Goal: Transaction & Acquisition: Book appointment/travel/reservation

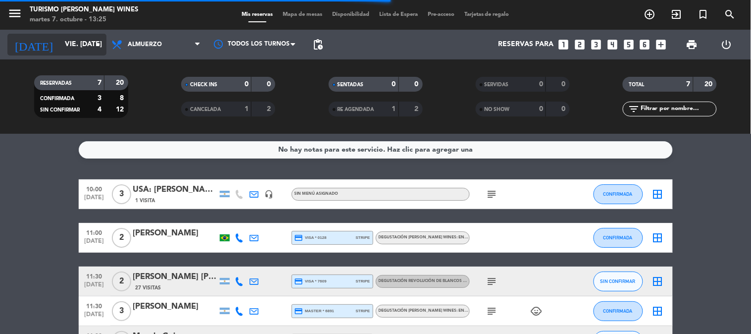
click at [92, 45] on icon "arrow_drop_down" at bounding box center [98, 45] width 12 height 12
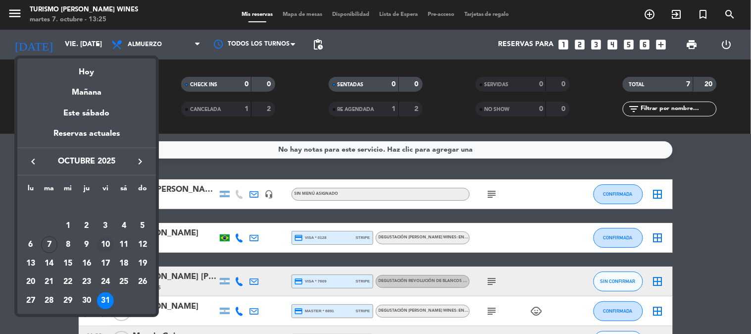
click at [109, 244] on div "10" at bounding box center [105, 244] width 17 height 17
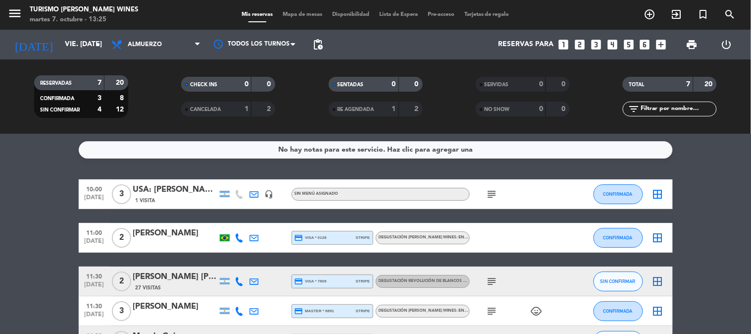
type input "vie. [DATE]"
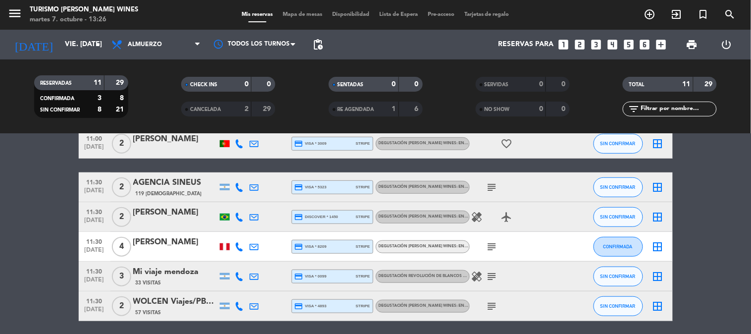
scroll to position [153, 0]
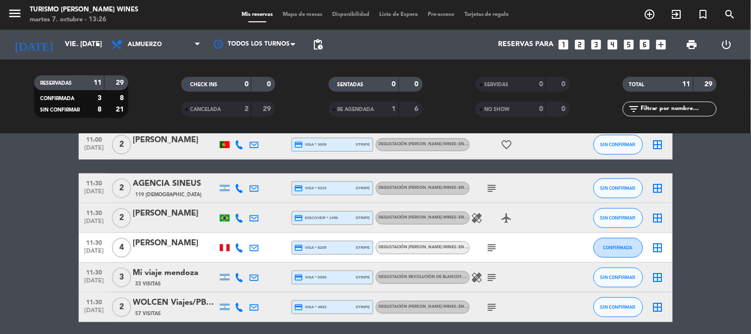
click at [583, 46] on icon "looks_two" at bounding box center [579, 44] width 13 height 13
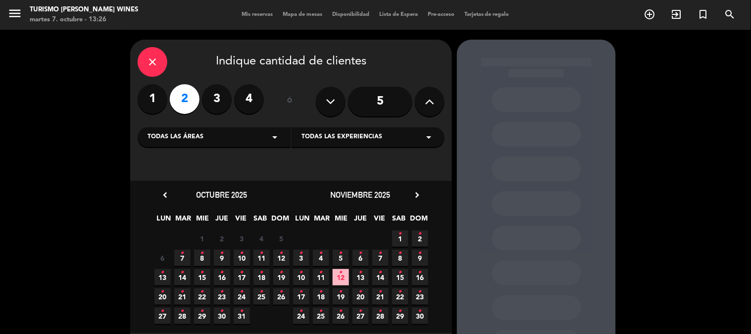
click at [229, 126] on div "Todas las áreas arrow_drop_down Todas las experiencias arrow_drop_down" at bounding box center [291, 136] width 307 height 21
click at [230, 143] on div "Todas las áreas arrow_drop_down" at bounding box center [214, 137] width 153 height 20
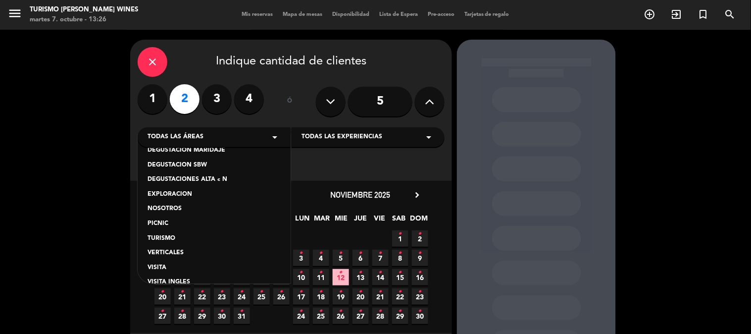
scroll to position [83, 0]
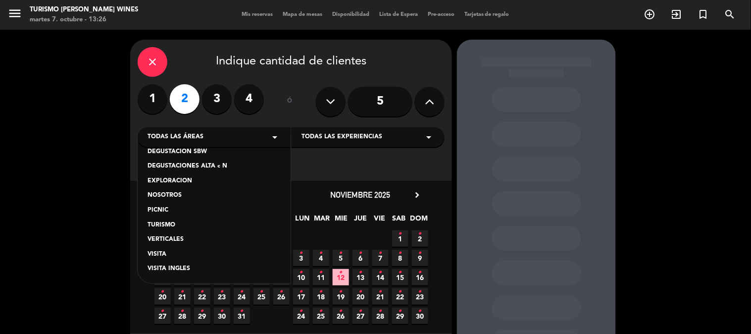
click at [181, 250] on div "VISITA" at bounding box center [214, 255] width 133 height 10
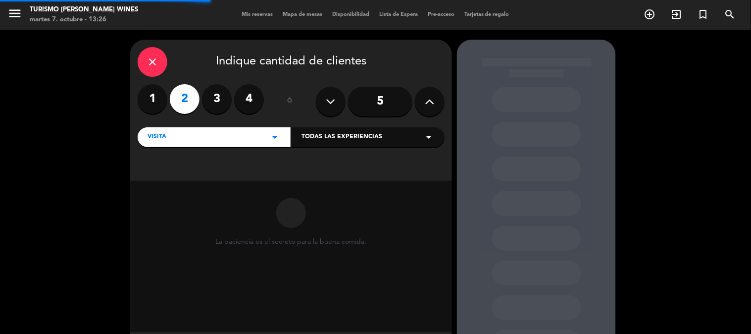
click at [335, 143] on div "Todas las experiencias arrow_drop_down" at bounding box center [368, 137] width 153 height 20
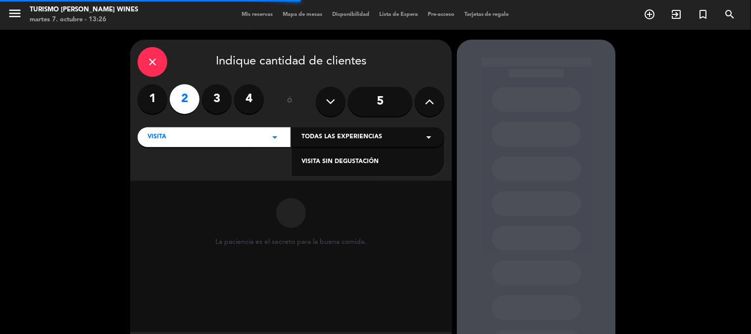
click at [332, 164] on div "VISITA SIN DEGUSTACIÓN" at bounding box center [368, 162] width 133 height 10
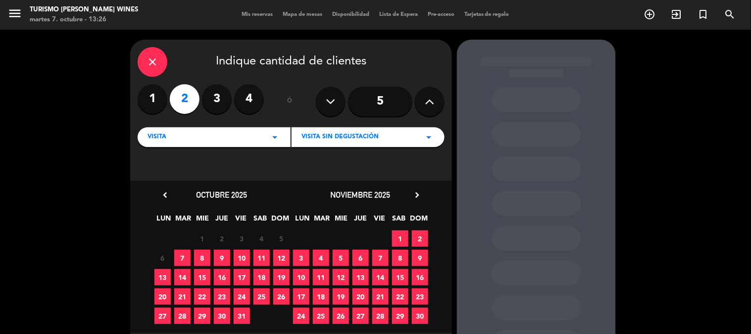
click at [238, 257] on span "10" at bounding box center [242, 258] width 16 height 16
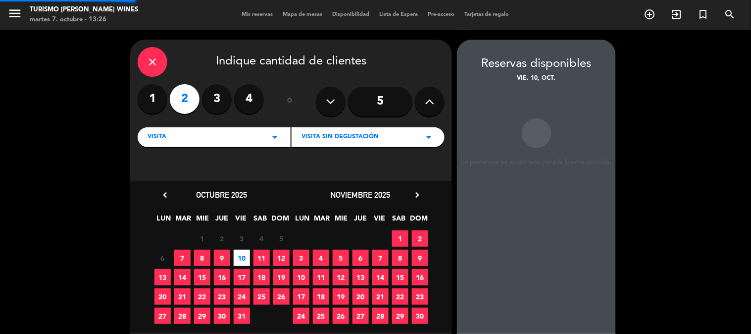
scroll to position [40, 0]
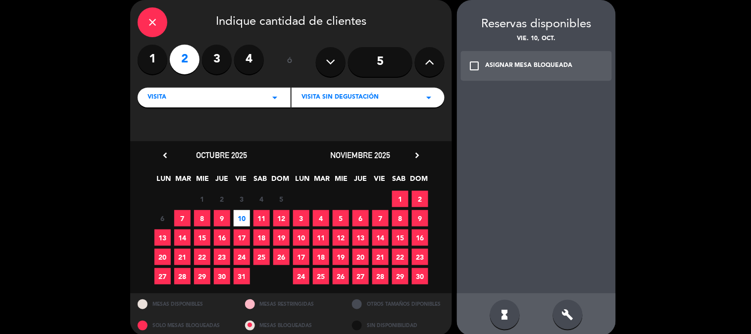
click at [575, 315] on div "build" at bounding box center [568, 315] width 30 height 30
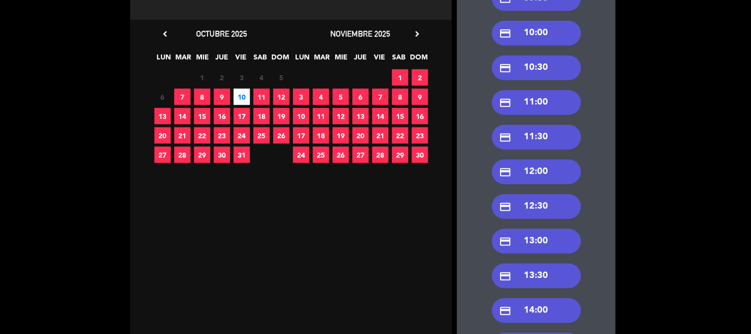
scroll to position [216, 0]
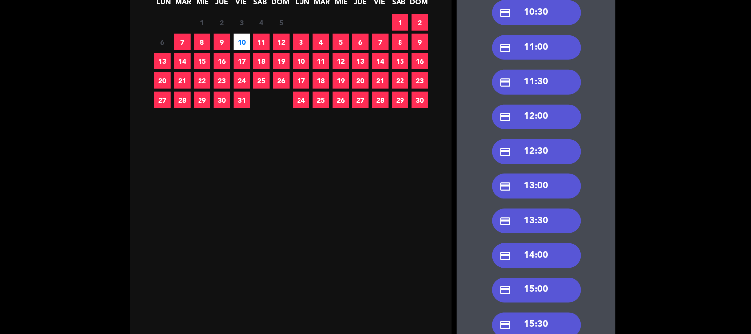
click at [543, 319] on div "credit_card 15:30" at bounding box center [536, 324] width 89 height 25
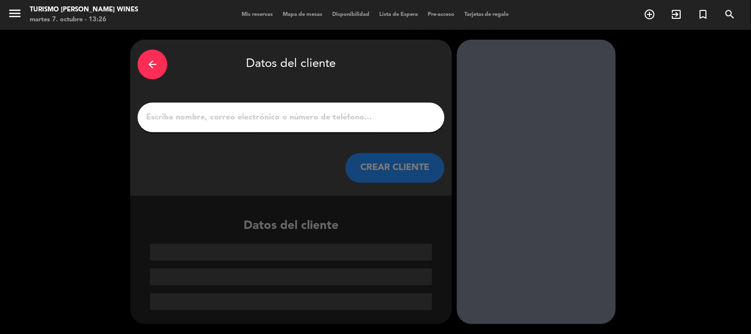
click at [376, 182] on button "CREAR CLIENTE" at bounding box center [395, 168] width 99 height 30
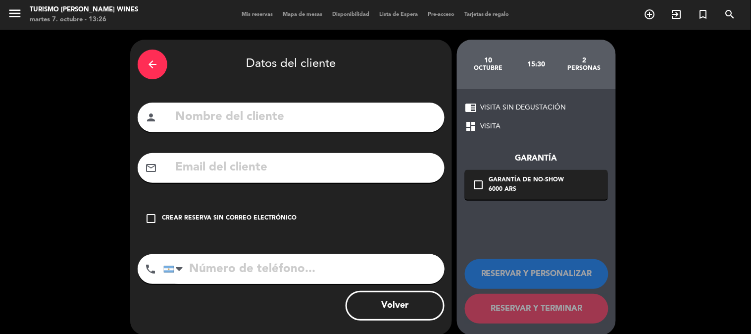
click at [340, 116] on input "text" at bounding box center [305, 117] width 263 height 20
paste input "[PERSON_NAME]"
type input "[PERSON_NAME]"
click at [309, 172] on input "text" at bounding box center [305, 167] width 263 height 20
paste input "[EMAIL_ADDRESS][DOMAIN_NAME]"
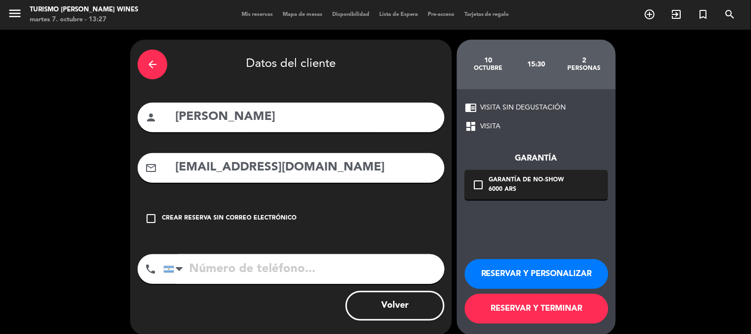
type input "[EMAIL_ADDRESS][DOMAIN_NAME]"
click at [209, 269] on input "tel" at bounding box center [303, 269] width 281 height 30
paste input "[PHONE_NUMBER]"
type input "[PHONE_NUMBER]"
click at [479, 186] on icon "check_box_outline_blank" at bounding box center [478, 185] width 12 height 12
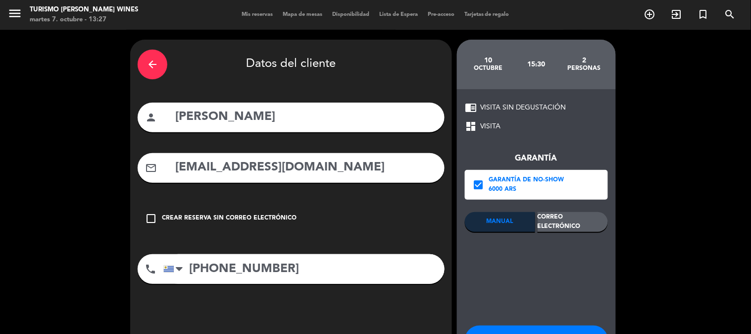
scroll to position [55, 0]
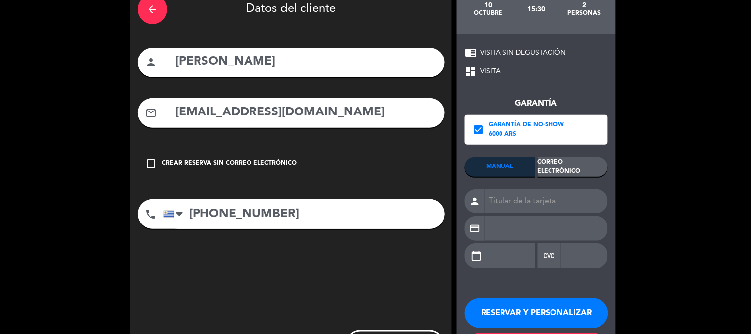
click at [576, 161] on div "Correo Electrónico" at bounding box center [573, 167] width 70 height 20
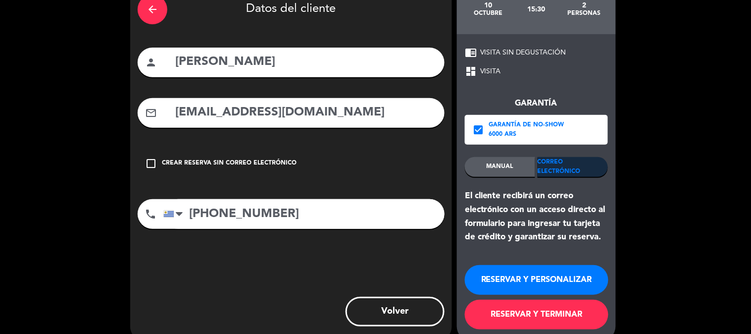
scroll to position [72, 0]
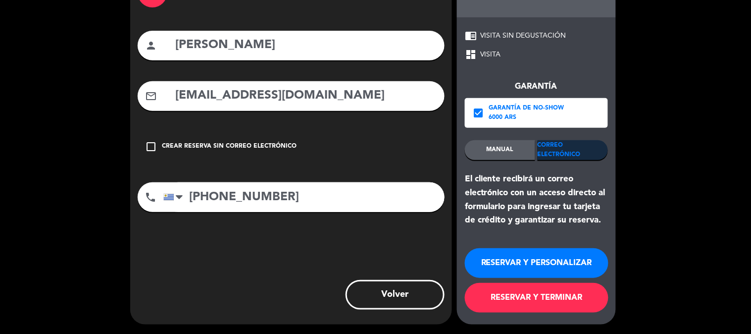
click at [542, 295] on button "RESERVAR Y TERMINAR" at bounding box center [537, 298] width 144 height 30
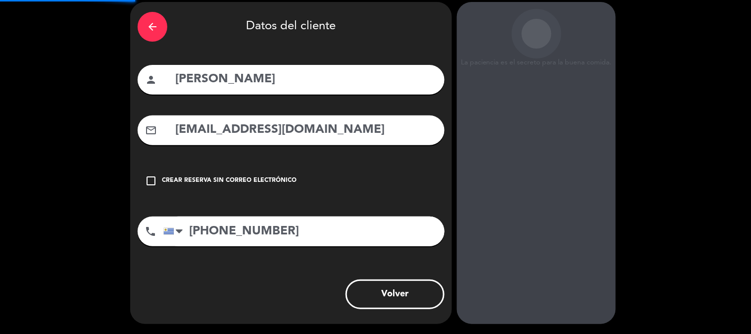
scroll to position [37, 0]
